Goal: Information Seeking & Learning: Learn about a topic

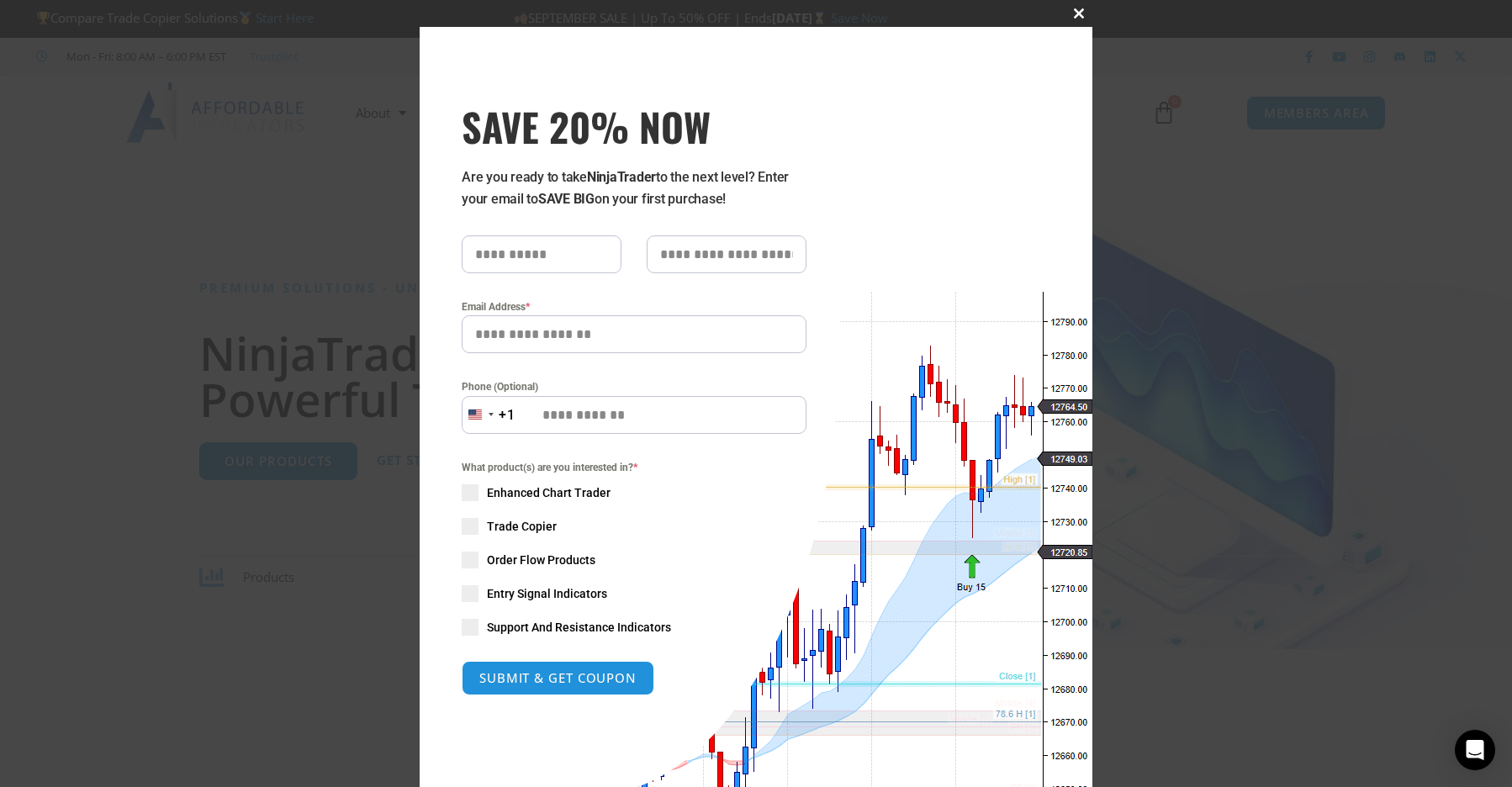
click at [1070, 12] on span "SAVE 20% NOW popup" at bounding box center [1078, 13] width 27 height 10
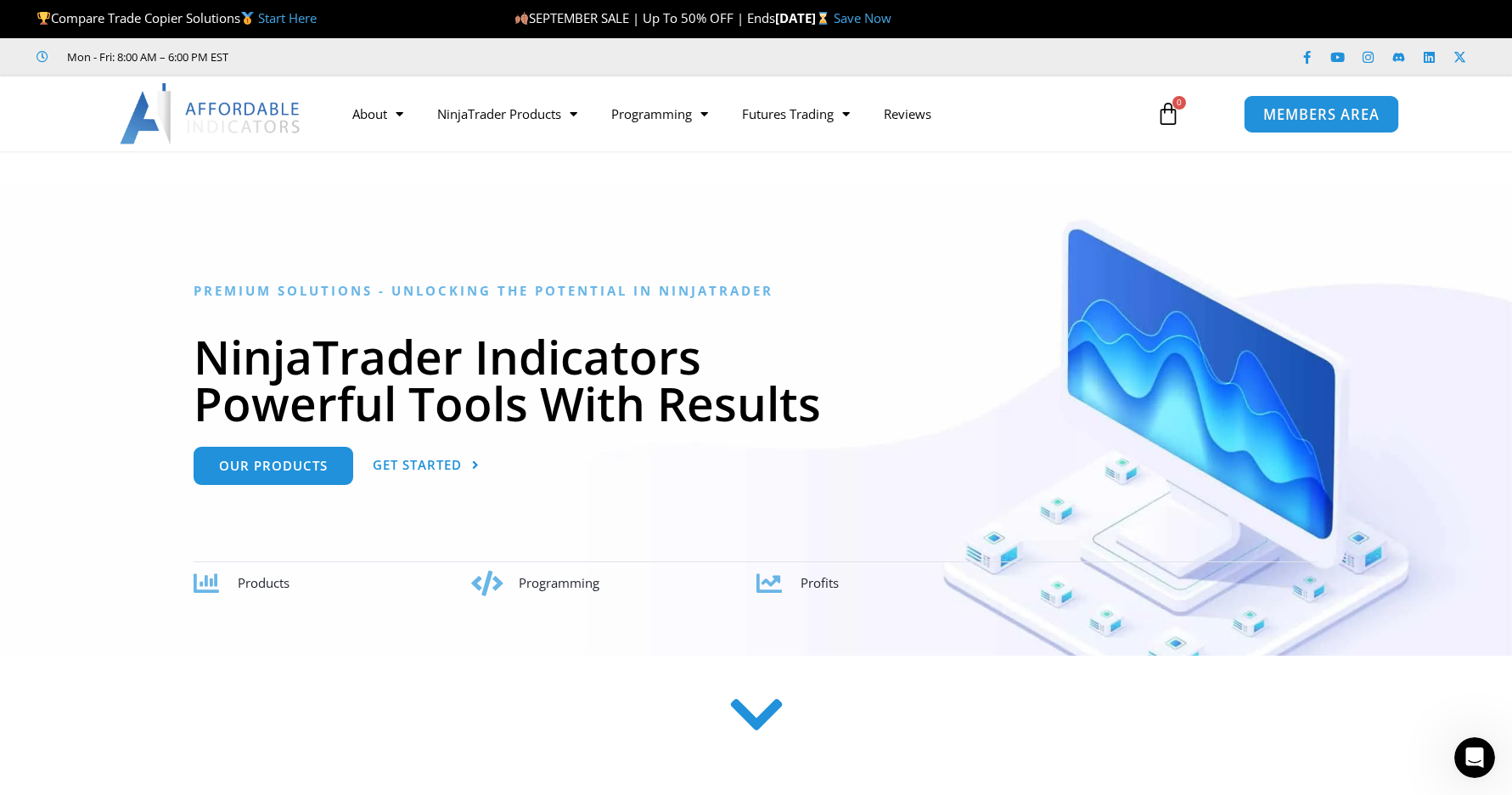
click at [1292, 115] on span "MEMBERS AREA" at bounding box center [1321, 114] width 117 height 14
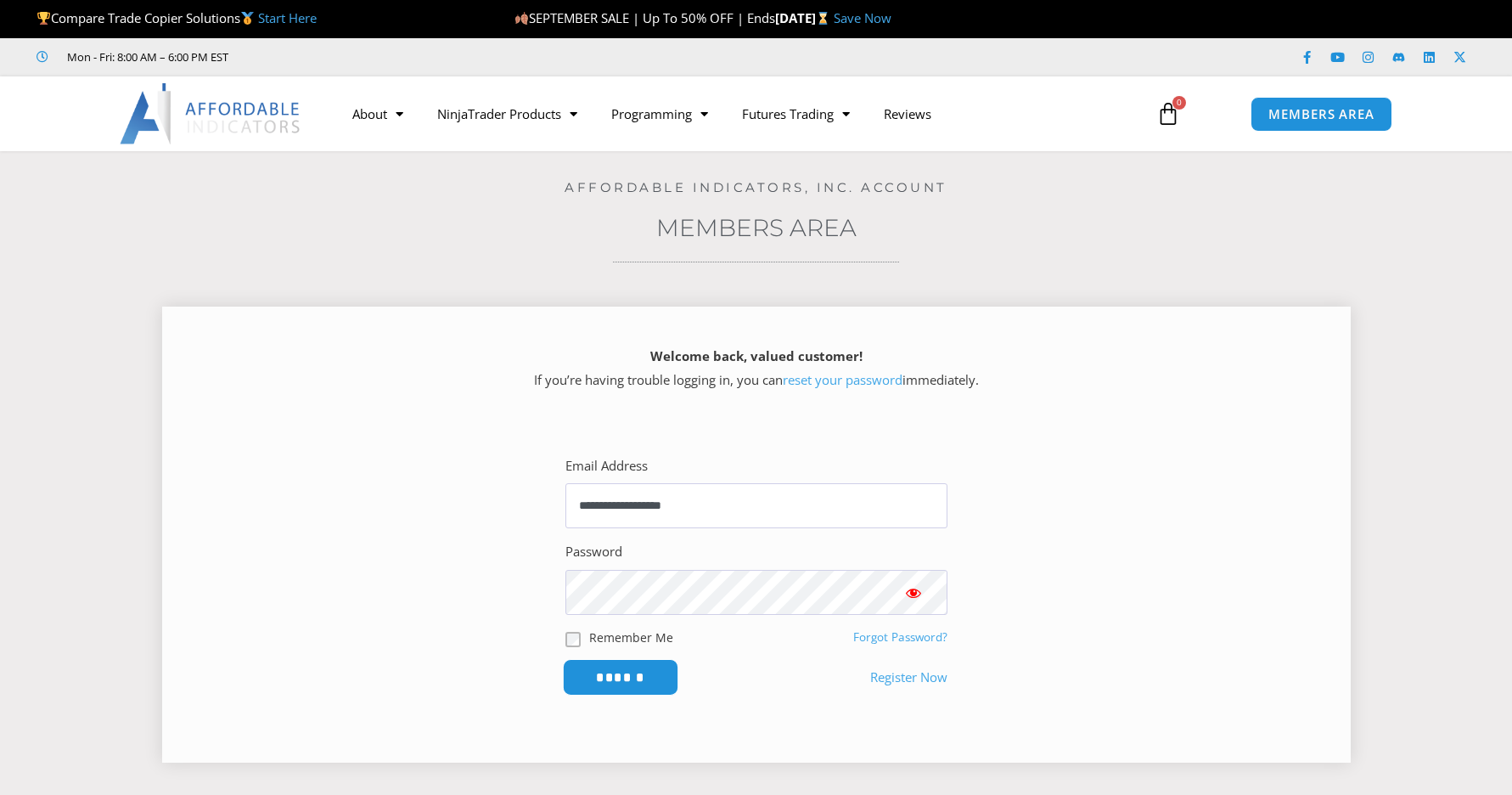
click at [614, 677] on input "******" at bounding box center [619, 677] width 117 height 36
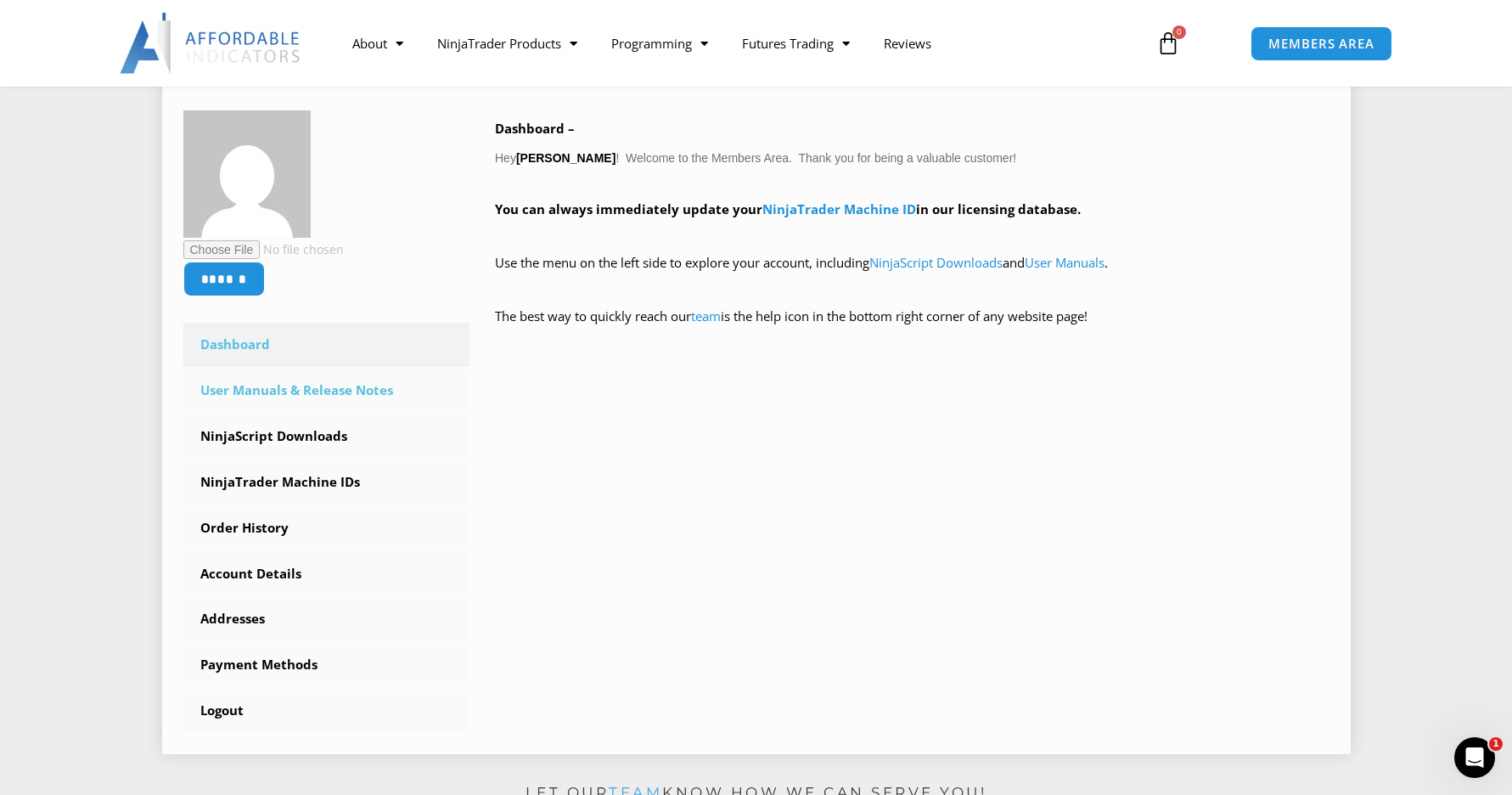
click at [344, 388] on link "User Manuals & Release Notes" at bounding box center [326, 390] width 287 height 44
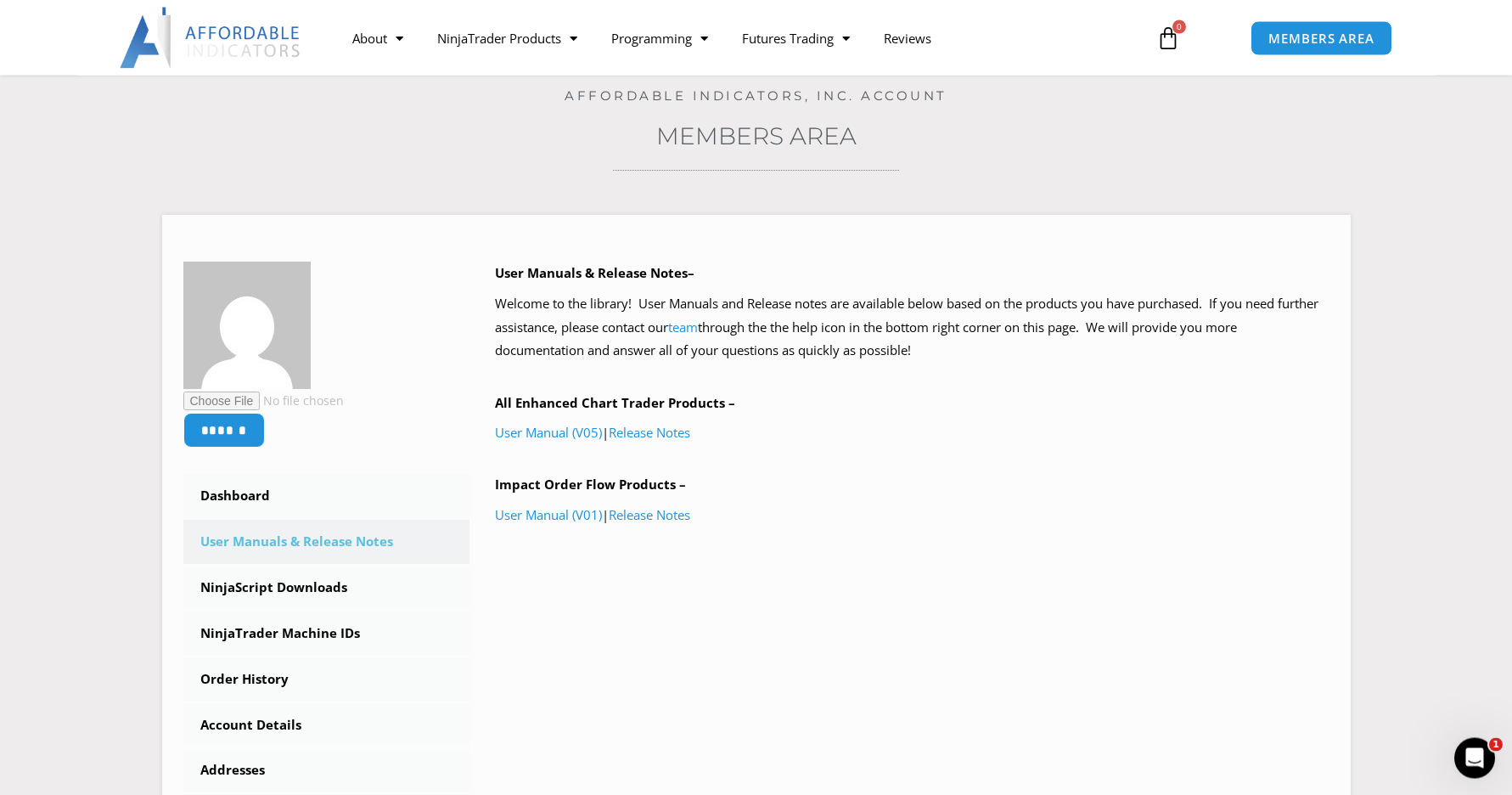
scroll to position [173, 0]
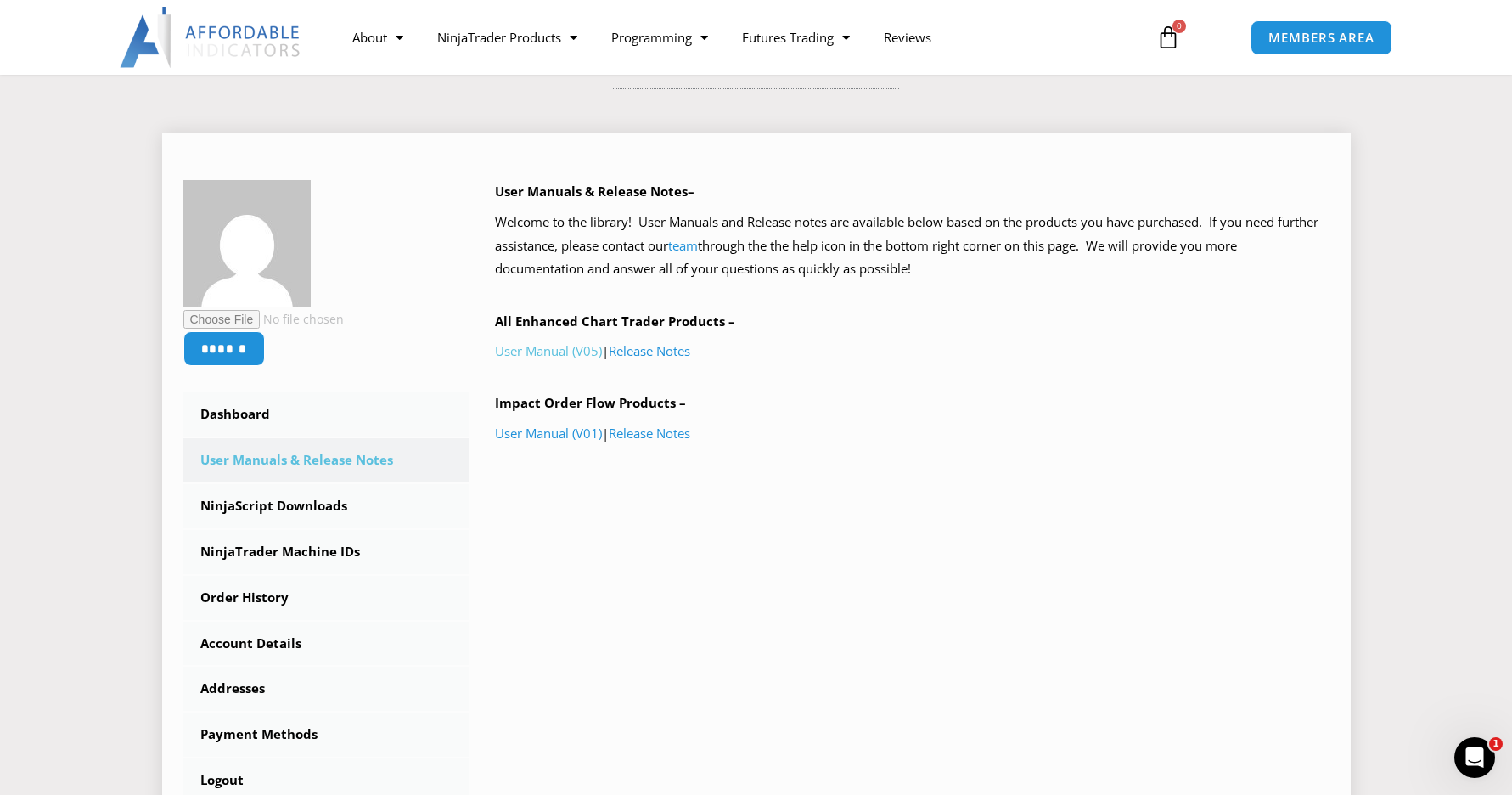
click at [574, 350] on link "User Manual (V05)" at bounding box center [548, 350] width 107 height 17
click at [270, 500] on link "NinjaScript Downloads" at bounding box center [326, 506] width 287 height 44
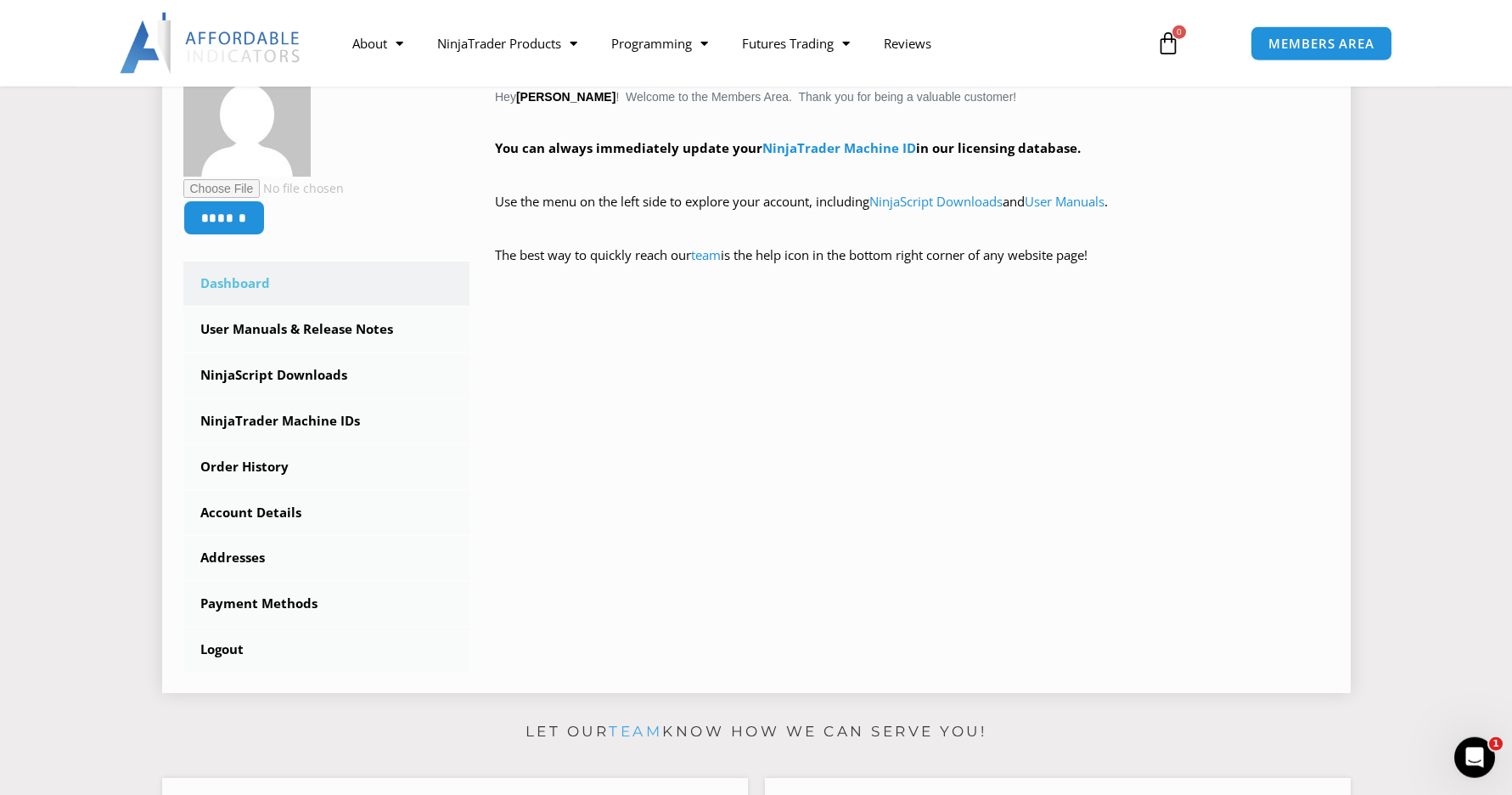
scroll to position [346, 0]
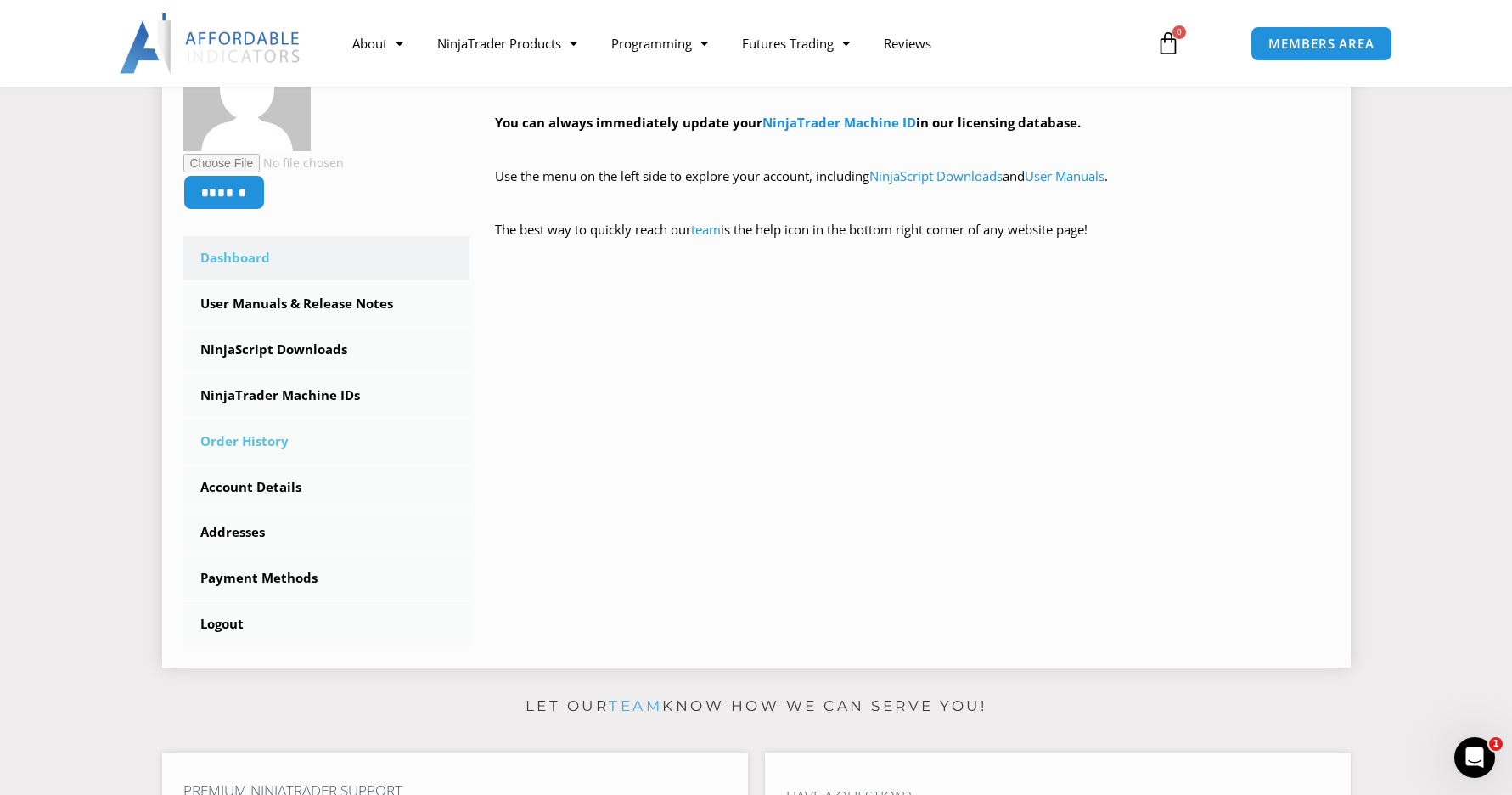
click at [256, 441] on link "Order History" at bounding box center [326, 441] width 287 height 44
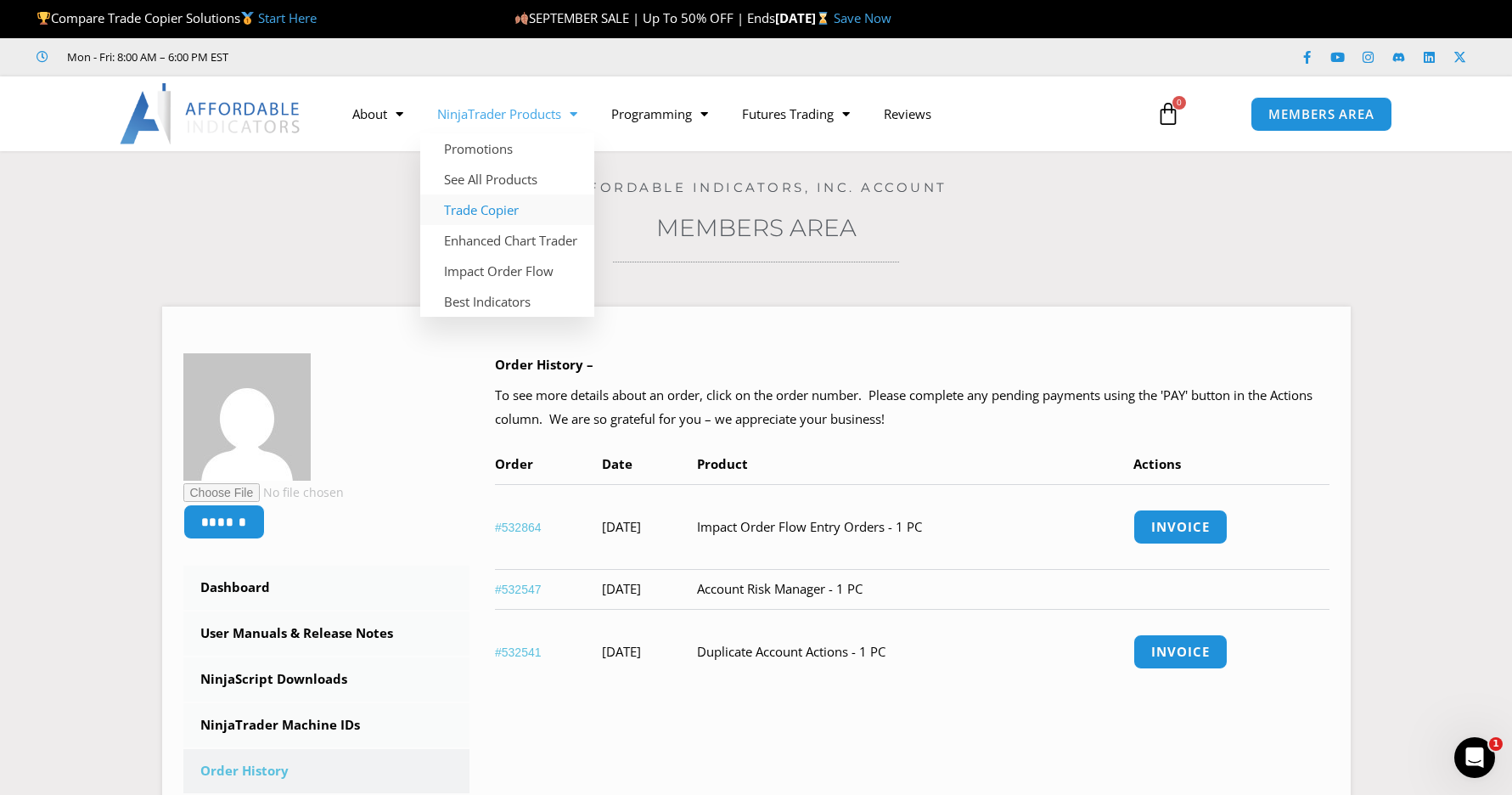
click at [458, 208] on link "Trade Copier" at bounding box center [507, 210] width 174 height 31
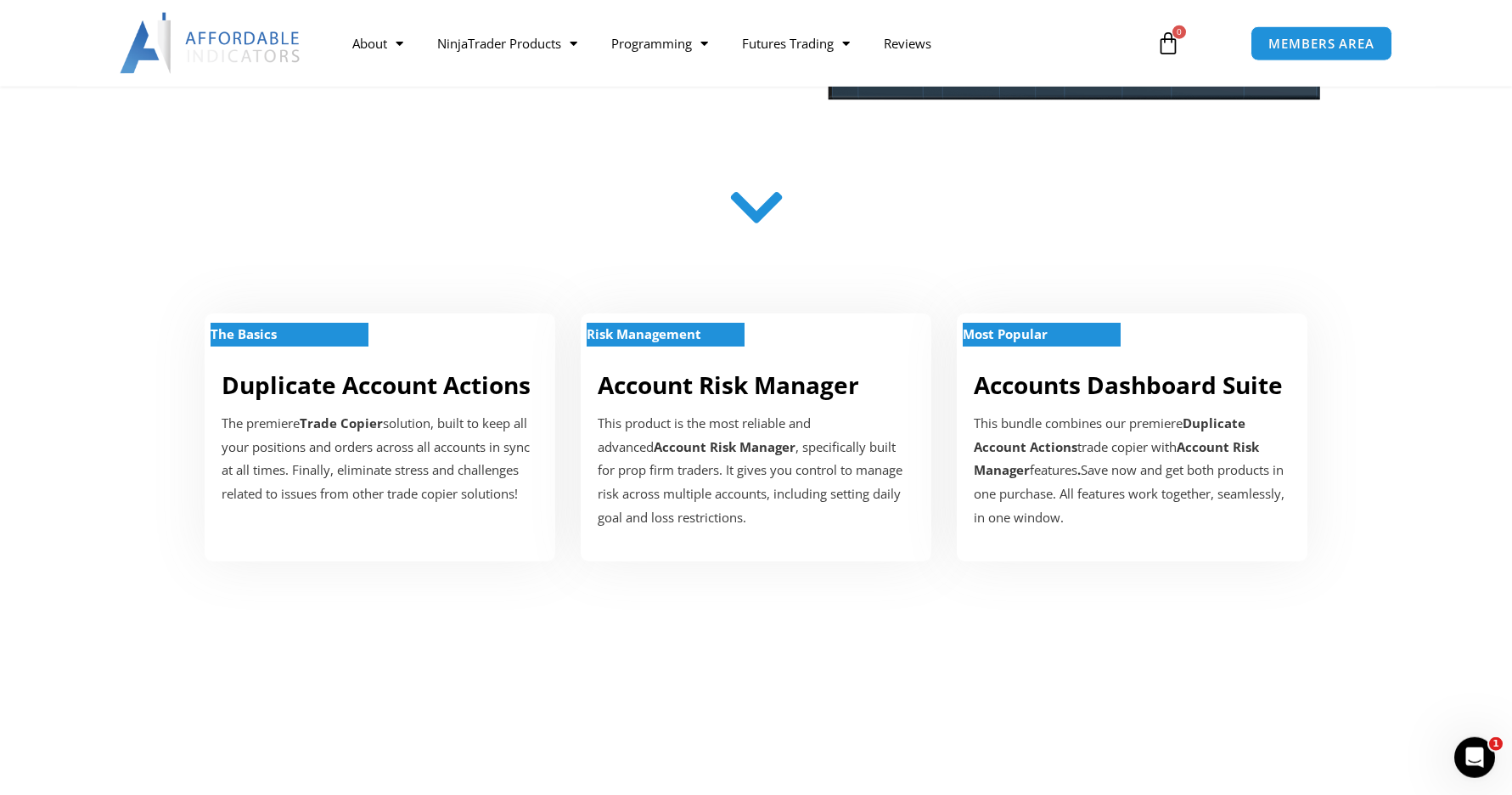
scroll to position [433, 0]
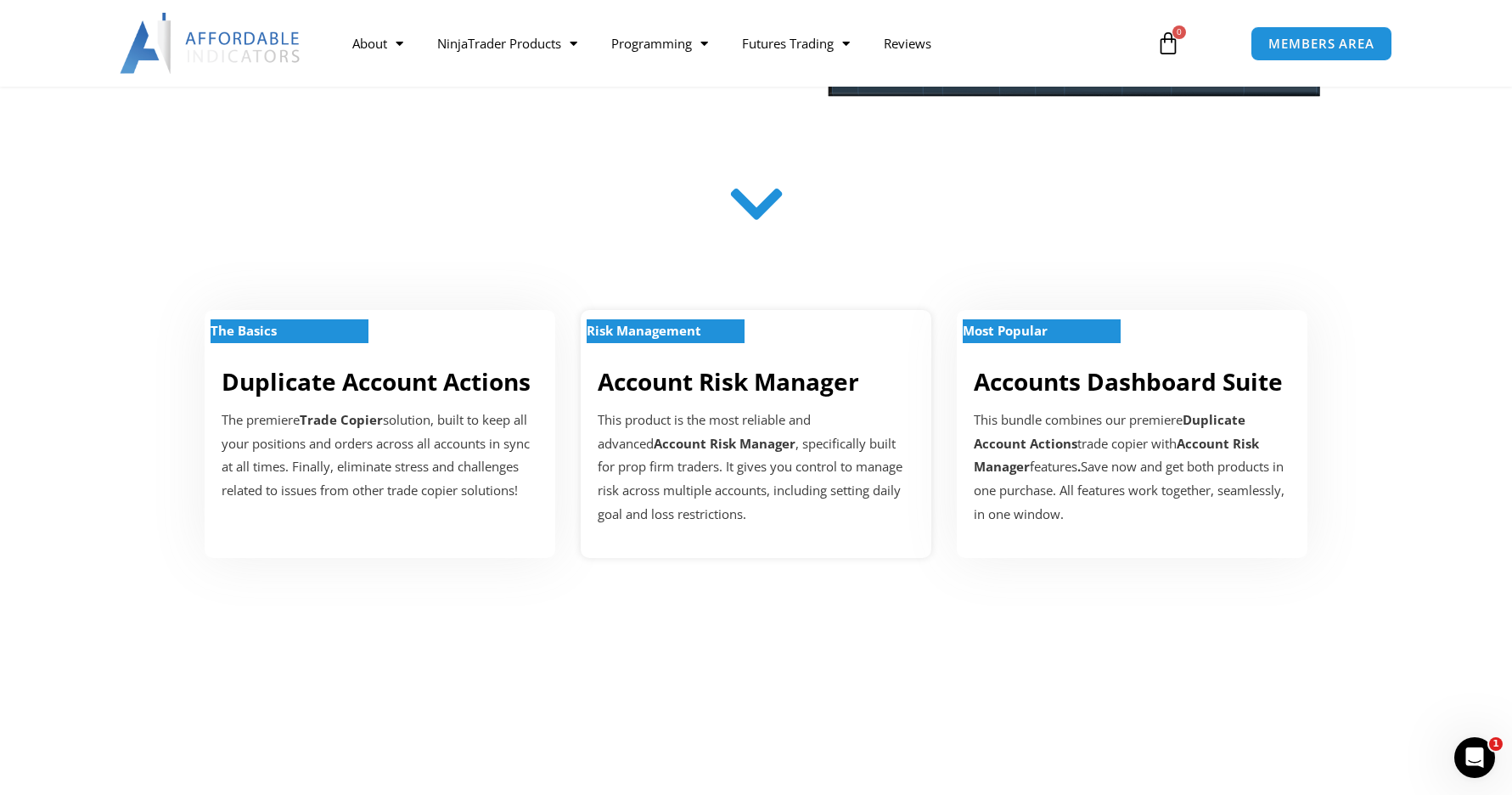
click at [651, 332] on strong "Risk Management" at bounding box center [644, 330] width 115 height 17
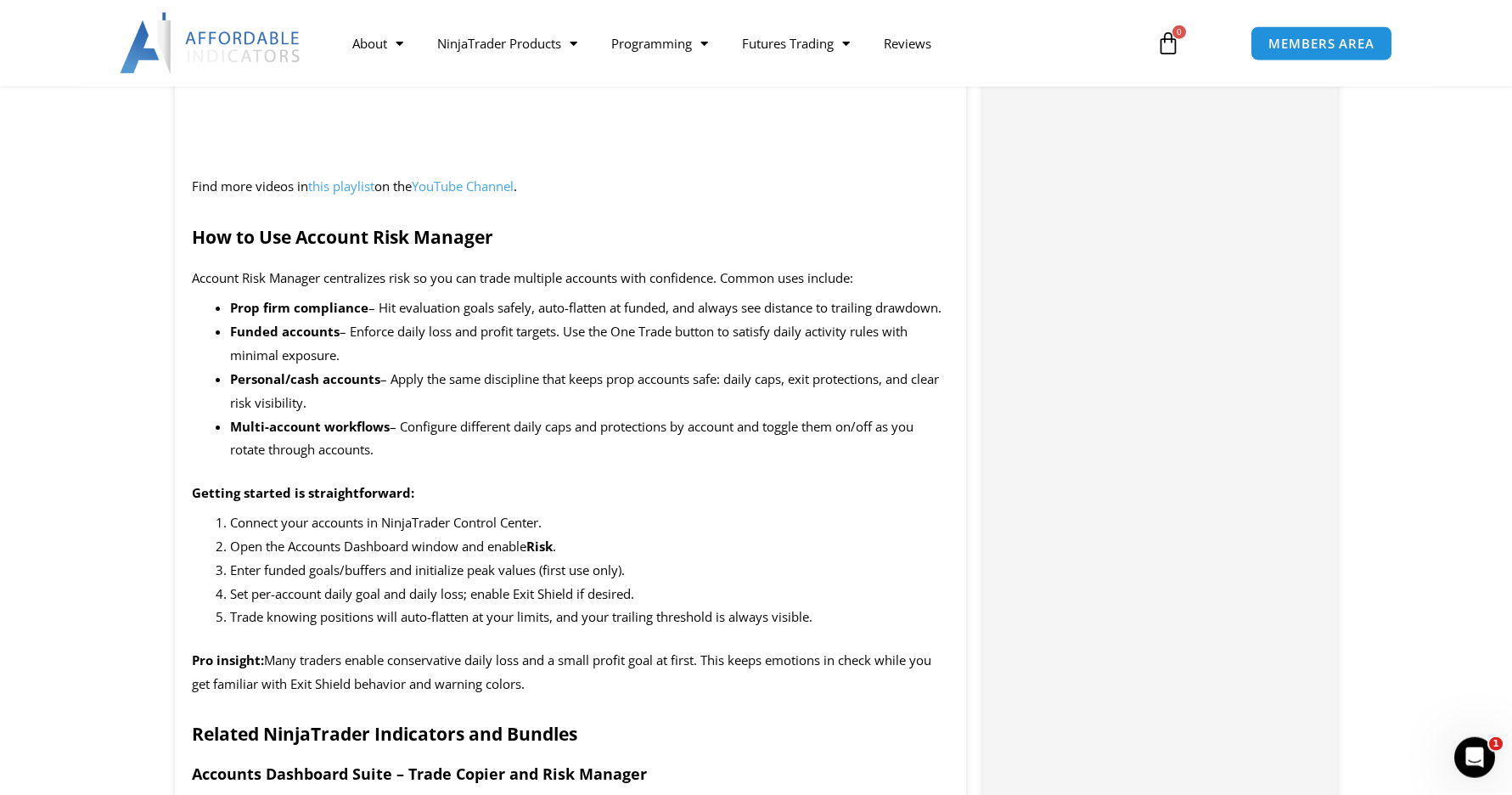
scroll to position [2425, 0]
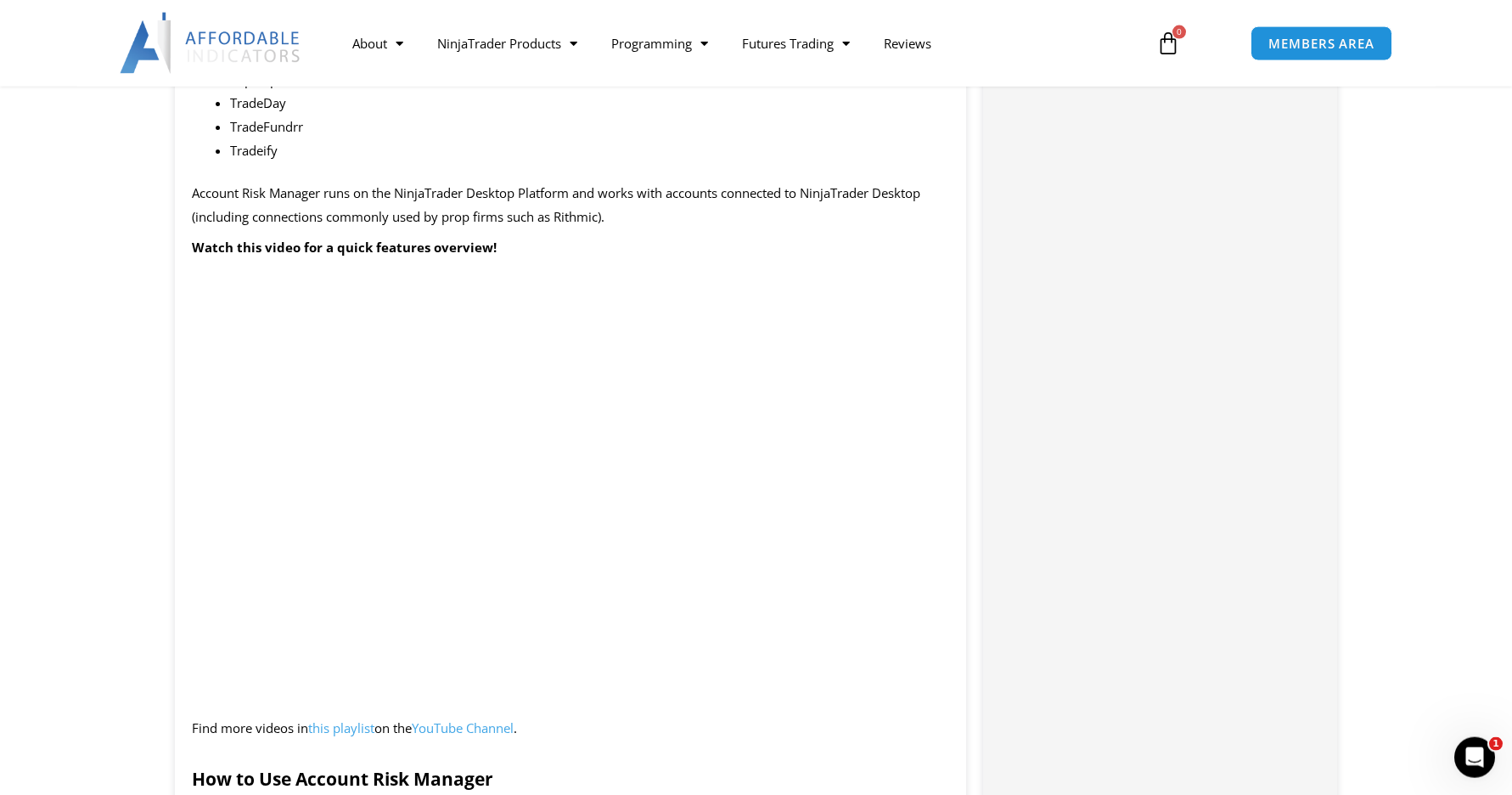
scroll to position [1905, 0]
